Goal: Task Accomplishment & Management: Manage account settings

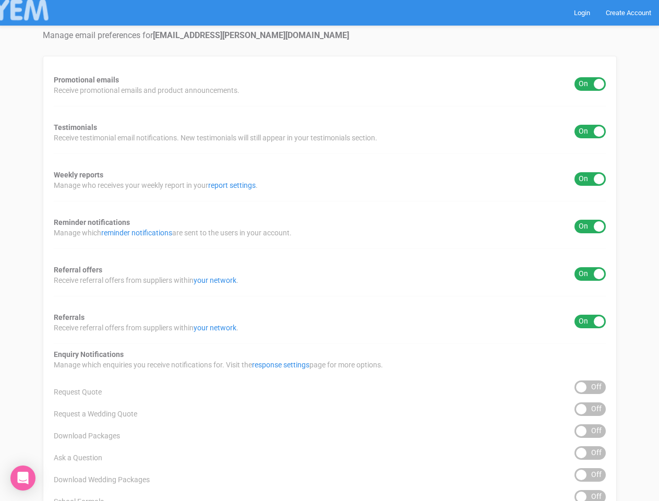
click at [329, 251] on div "Promotional emails ON OFF Receive promotional emails and product announcements.…" at bounding box center [330, 421] width 574 height 730
click at [590, 84] on div "ON OFF" at bounding box center [590, 84] width 31 height 14
click at [590, 132] on div "ON OFF" at bounding box center [590, 132] width 31 height 14
click at [590, 179] on div "ON OFF" at bounding box center [590, 179] width 31 height 14
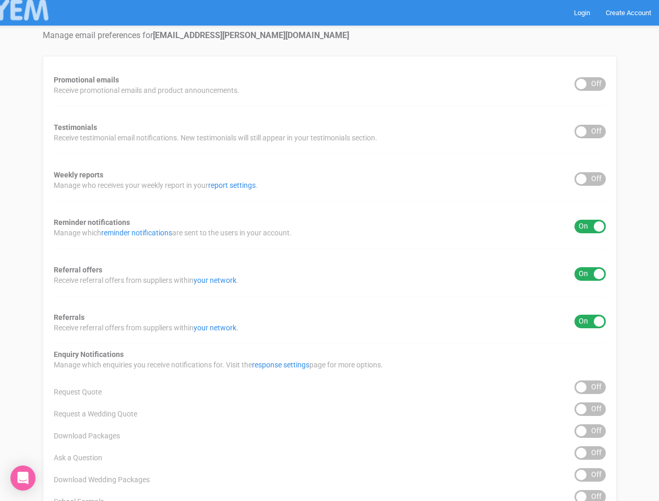
click at [590, 227] on div "ON OFF" at bounding box center [590, 227] width 31 height 14
click at [590, 274] on div "ON OFF" at bounding box center [590, 274] width 31 height 14
click at [590, 321] on div "ON OFF" at bounding box center [590, 322] width 31 height 14
click at [590, 387] on div "ON OFF" at bounding box center [590, 387] width 31 height 14
click at [590, 409] on div "ON OFF" at bounding box center [590, 409] width 31 height 14
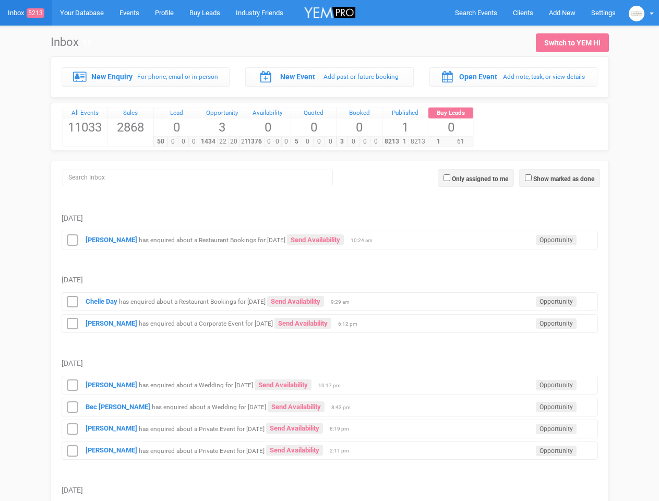
click at [329, 251] on td "[DATE]" at bounding box center [330, 269] width 537 height 40
click at [476, 13] on span "Search Events" at bounding box center [476, 13] width 42 height 8
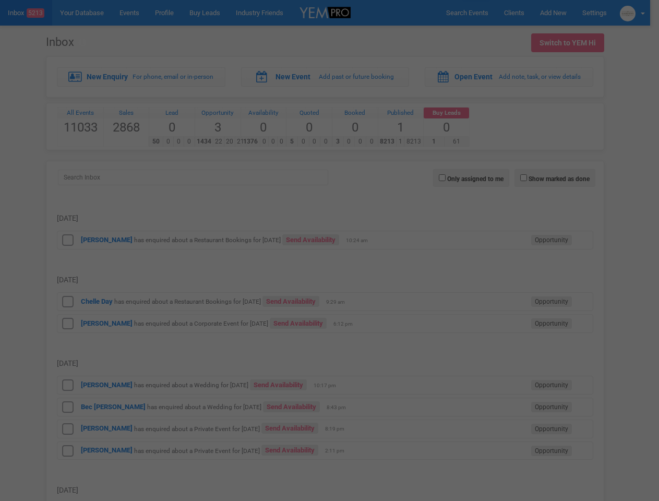
click at [562, 13] on div at bounding box center [329, 250] width 659 height 501
click at [641, 13] on div at bounding box center [329, 250] width 659 height 501
